Goal: Task Accomplishment & Management: Manage account settings

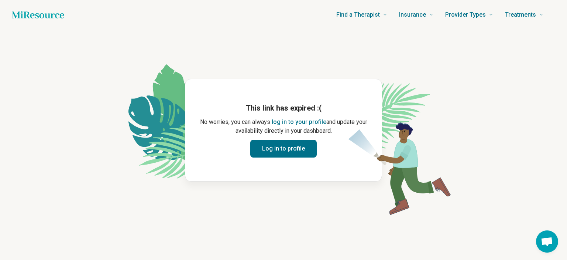
click at [286, 150] on button "Log in to profile" at bounding box center [283, 149] width 66 height 18
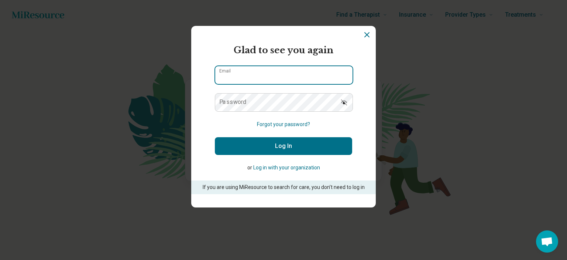
click at [271, 76] on input "Email" at bounding box center [283, 75] width 137 height 18
type input "*"
type input "**********"
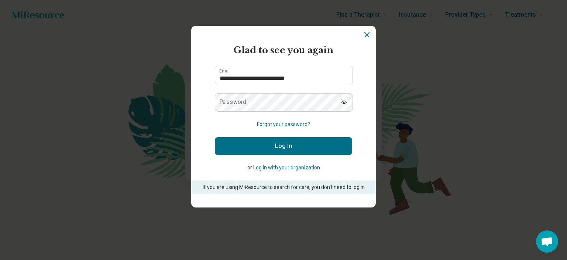
click at [285, 124] on button "Forgot your password?" at bounding box center [283, 124] width 53 height 8
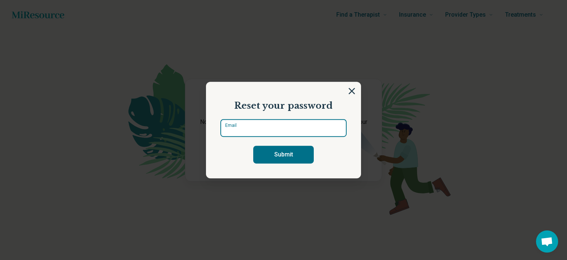
click at [285, 124] on input "Email" at bounding box center [283, 128] width 126 height 18
type input "**********"
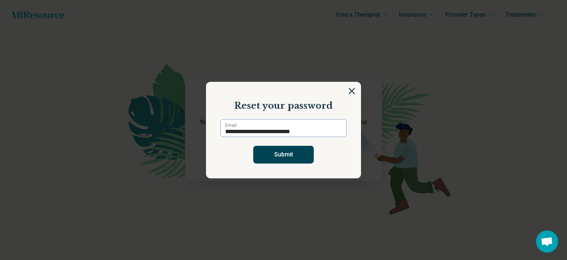
click at [297, 154] on button "Submit" at bounding box center [283, 155] width 61 height 18
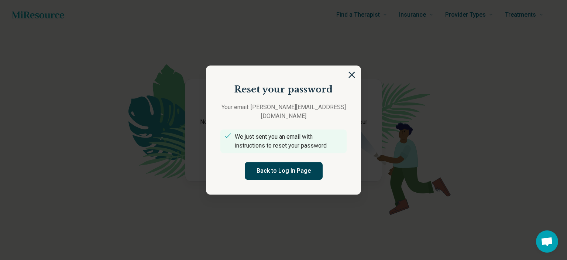
click at [303, 167] on button "Back to Log In Page" at bounding box center [284, 171] width 78 height 18
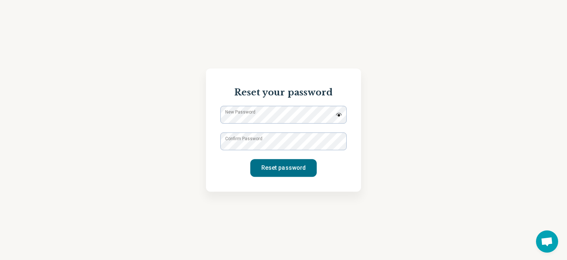
click at [245, 115] on label "New Password" at bounding box center [240, 112] width 30 height 7
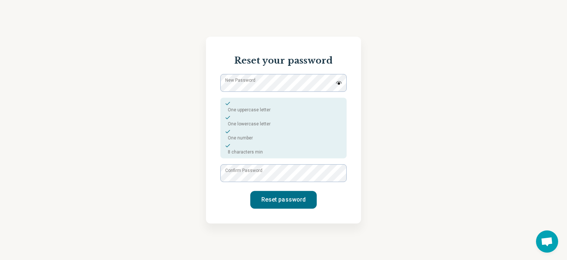
click at [337, 82] on img at bounding box center [339, 83] width 7 height 4
click at [337, 82] on img at bounding box center [339, 83] width 7 height 6
click at [277, 196] on button "Reset password" at bounding box center [283, 200] width 66 height 18
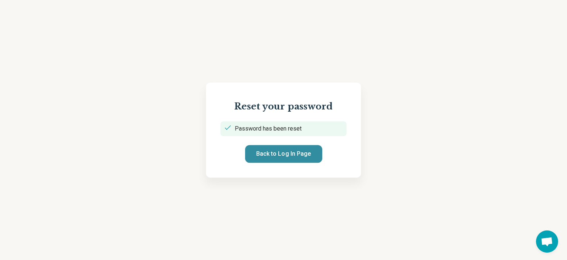
click at [267, 155] on button "Back to Log In Page" at bounding box center [283, 154] width 77 height 18
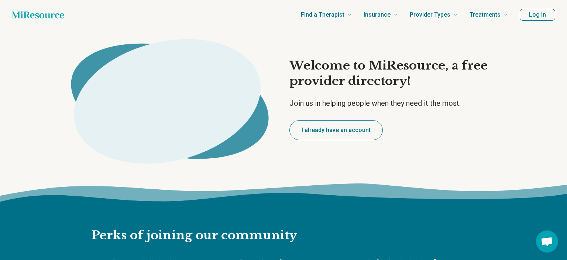
type textarea "*"
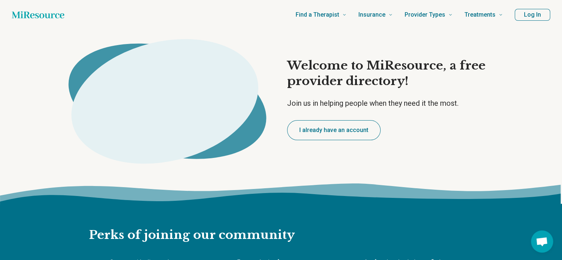
click at [335, 128] on button "I already have an account" at bounding box center [333, 130] width 93 height 20
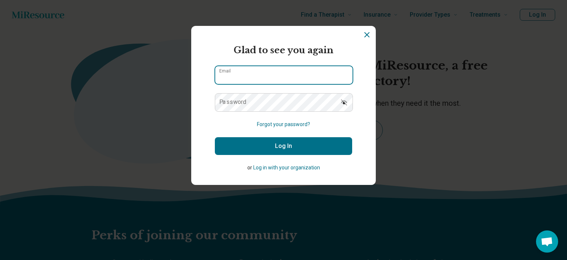
click at [267, 72] on input "Email" at bounding box center [283, 75] width 137 height 18
type input "**********"
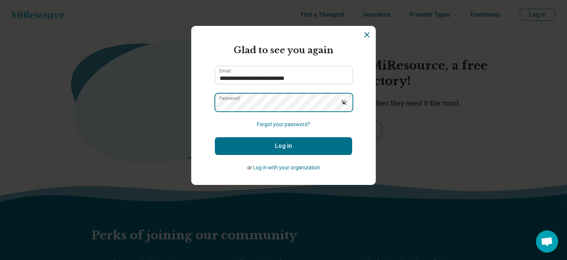
click at [215, 137] on button "Log In" at bounding box center [283, 146] width 137 height 18
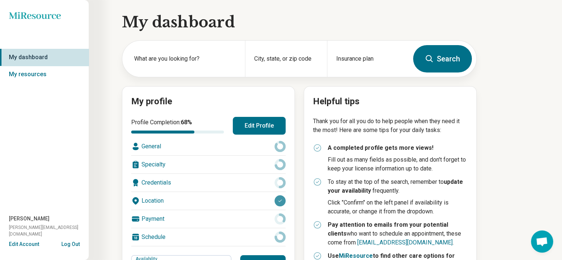
click at [281, 147] on icon at bounding box center [279, 146] width 11 height 11
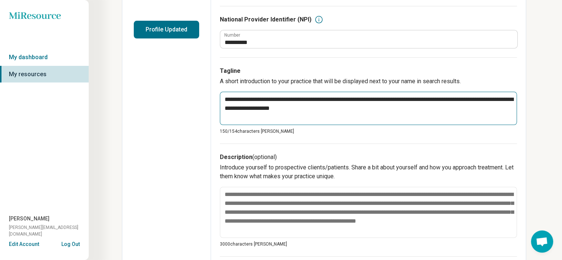
scroll to position [185, 0]
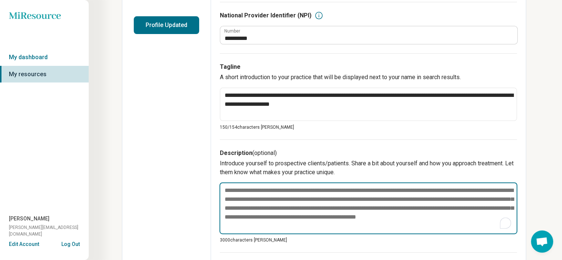
drag, startPoint x: 478, startPoint y: 198, endPoint x: 456, endPoint y: 196, distance: 21.5
click at [456, 196] on textarea "To enrich screen reader interactions, please activate Accessibility in Grammarl…" at bounding box center [368, 208] width 298 height 52
drag, startPoint x: 432, startPoint y: 198, endPoint x: 448, endPoint y: 198, distance: 15.1
click at [448, 198] on textarea "To enrich screen reader interactions, please activate Accessibility in Grammarl…" at bounding box center [368, 208] width 298 height 52
click at [431, 197] on textarea "To enrich screen reader interactions, please activate Accessibility in Grammarl…" at bounding box center [368, 208] width 298 height 52
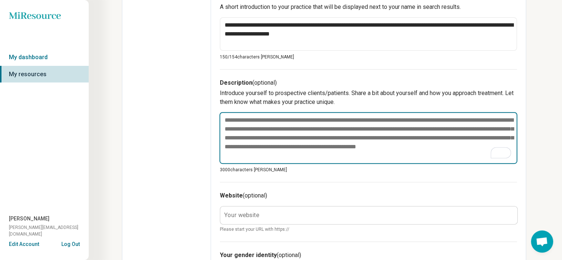
scroll to position [259, 0]
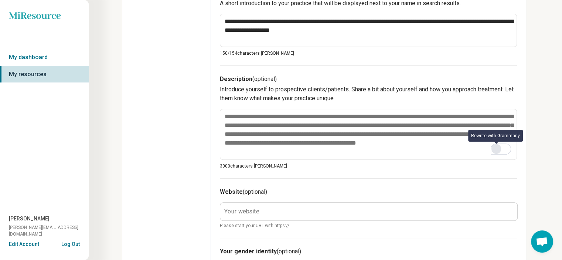
click at [496, 150] on div "Rewrite with Grammarly" at bounding box center [496, 148] width 8 height 8
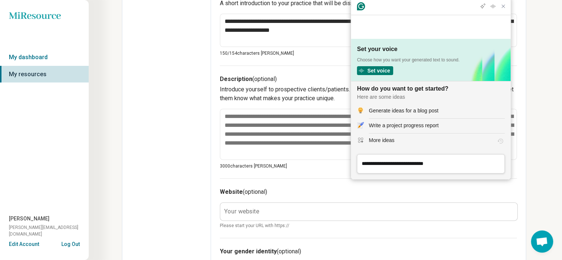
scroll to position [0, 0]
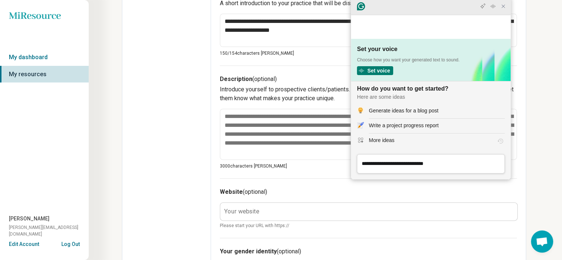
click at [505, 9] on icon "Close Grammarly Assistant" at bounding box center [503, 6] width 6 height 6
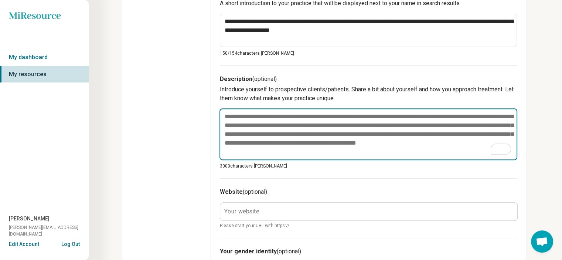
click at [228, 116] on textarea "To enrich screen reader interactions, please activate Accessibility in Grammarl…" at bounding box center [368, 134] width 298 height 52
click at [225, 113] on textarea "To enrich screen reader interactions, please activate Accessibility in Grammarl…" at bounding box center [368, 134] width 298 height 52
click at [464, 125] on textarea "To enrich screen reader interactions, please activate Accessibility in Grammarl…" at bounding box center [368, 134] width 298 height 52
click at [478, 125] on textarea "To enrich screen reader interactions, please activate Accessibility in Grammarl…" at bounding box center [368, 134] width 298 height 52
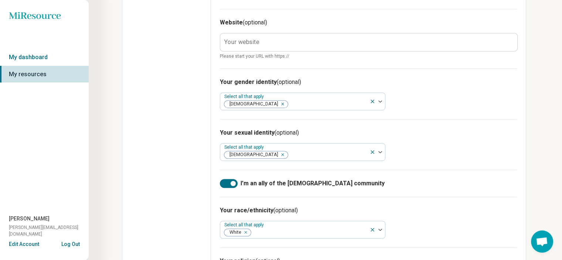
scroll to position [363, 0]
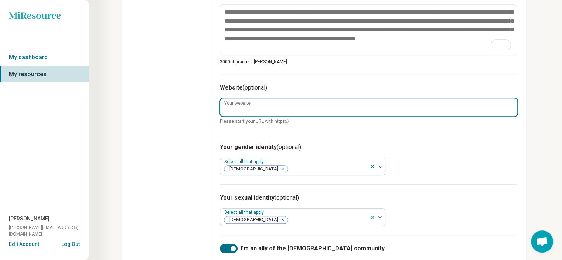
click at [277, 109] on input "Your website" at bounding box center [368, 107] width 297 height 18
type textarea "*"
type input "*"
type textarea "*"
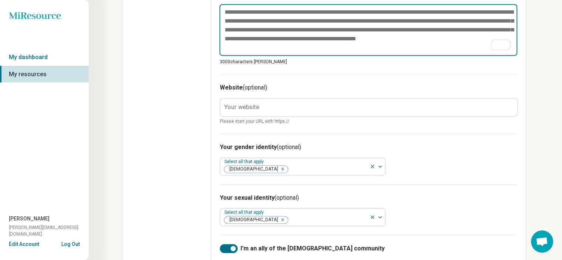
click at [269, 46] on textarea "To enrich screen reader interactions, please activate Accessibility in Grammarl…" at bounding box center [368, 30] width 298 height 52
click at [266, 47] on textarea "To enrich screen reader interactions, please activate Accessibility in Grammarl…" at bounding box center [368, 30] width 298 height 52
click at [262, 47] on textarea "To enrich screen reader interactions, please activate Accessibility in Grammarl…" at bounding box center [368, 30] width 298 height 52
click at [264, 45] on textarea "To enrich screen reader interactions, please activate Accessibility in Grammarl…" at bounding box center [368, 30] width 298 height 52
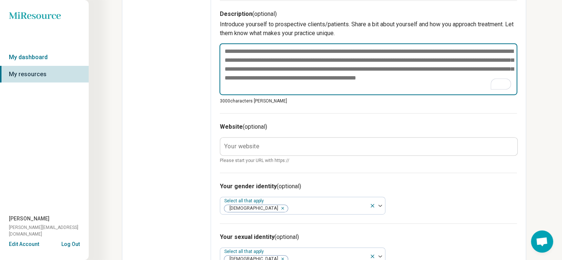
scroll to position [289, 0]
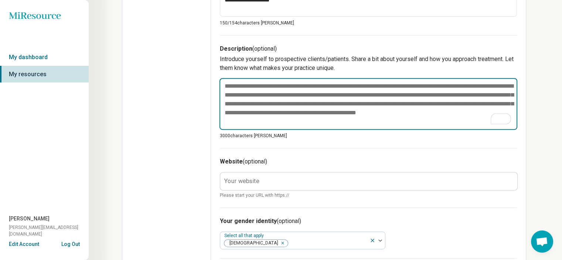
click at [467, 95] on textarea "To enrich screen reader interactions, please activate Accessibility in Grammarl…" at bounding box center [368, 104] width 298 height 52
click at [464, 93] on textarea "To enrich screen reader interactions, please activate Accessibility in Grammarl…" at bounding box center [368, 104] width 298 height 52
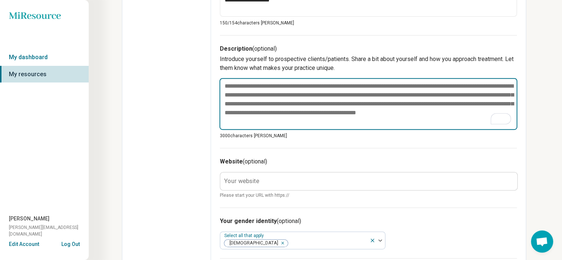
click at [473, 98] on textarea "To enrich screen reader interactions, please activate Accessibility in Grammarl…" at bounding box center [368, 104] width 298 height 52
click at [278, 118] on textarea "To enrich screen reader interactions, please activate Accessibility in Grammarl…" at bounding box center [368, 104] width 298 height 52
click at [267, 121] on textarea "To enrich screen reader interactions, please activate Accessibility in Grammarl…" at bounding box center [368, 104] width 298 height 52
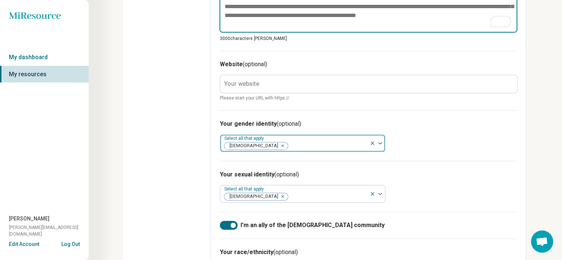
scroll to position [400, 0]
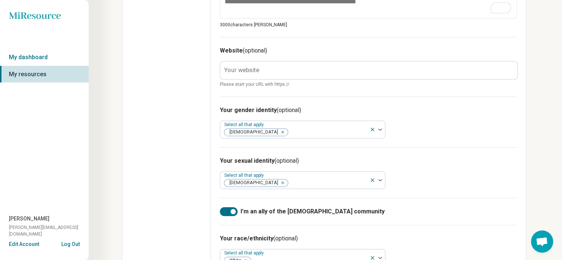
click at [241, 69] on label "Your website" at bounding box center [241, 70] width 35 height 6
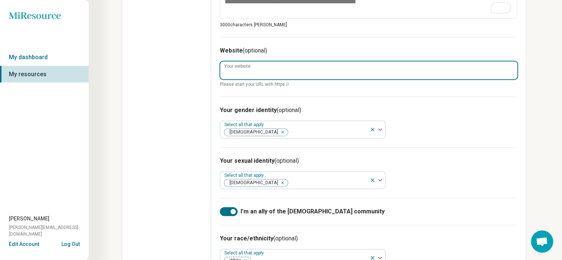
click at [241, 69] on input "Your website" at bounding box center [368, 70] width 297 height 18
paste input "**********"
type textarea "*"
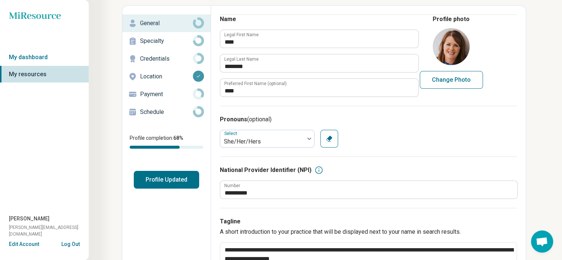
scroll to position [0, 0]
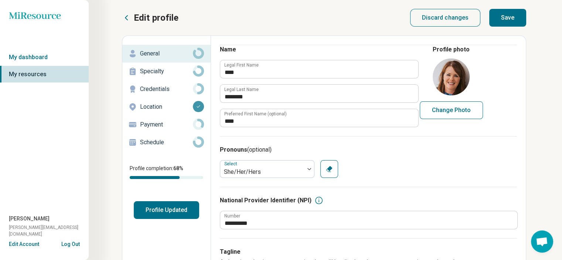
type input "**********"
click at [508, 20] on button "Save" at bounding box center [507, 18] width 37 height 18
type textarea "*"
click at [19, 244] on button "Edit Account" at bounding box center [24, 244] width 30 height 8
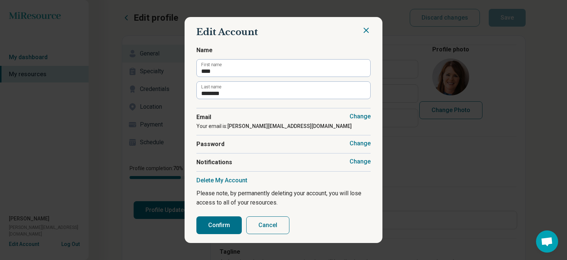
click at [268, 229] on button "Cancel" at bounding box center [267, 225] width 43 height 18
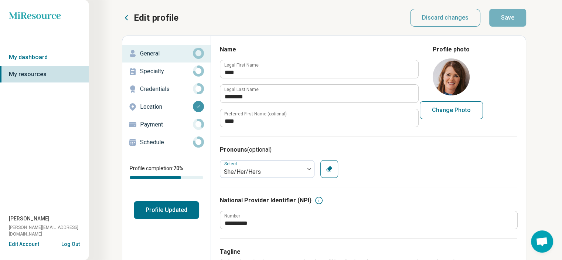
click at [198, 69] on icon at bounding box center [198, 70] width 11 height 11
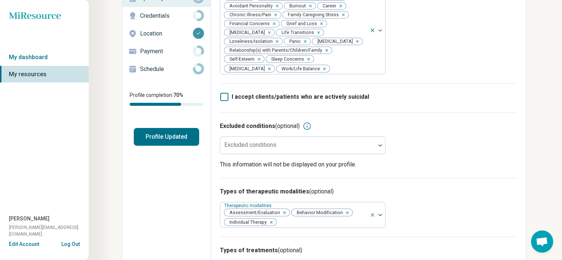
scroll to position [74, 0]
